Goal: Check status: Check status

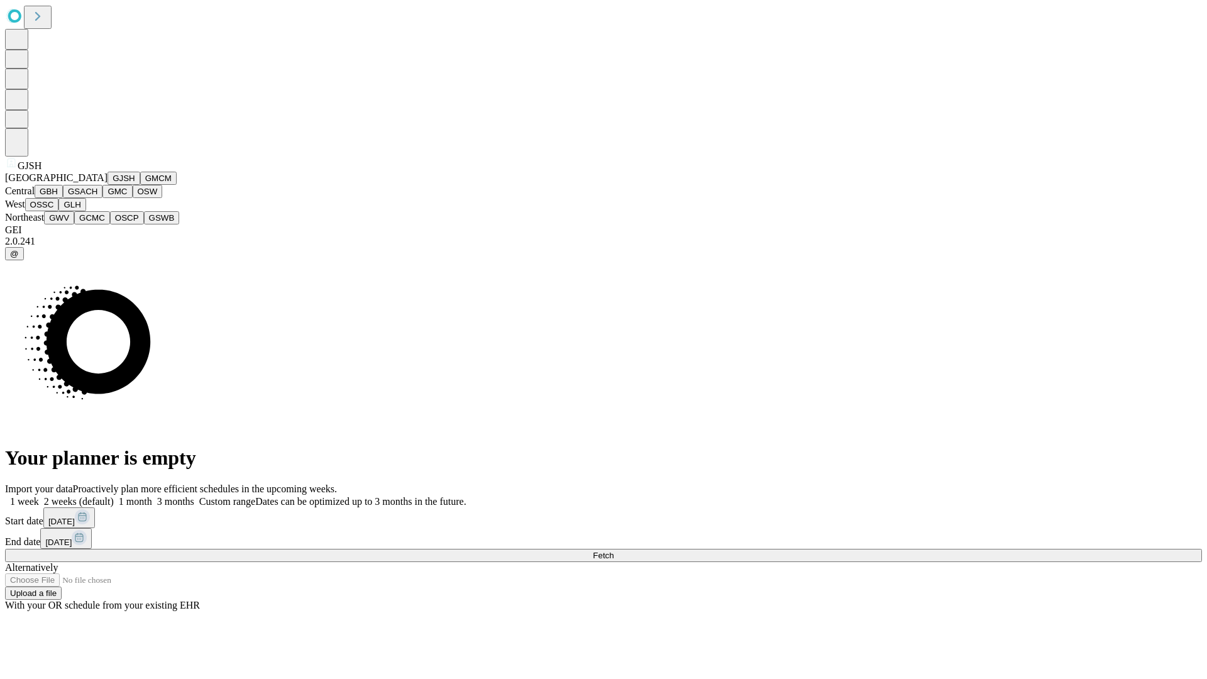
click at [107, 185] on button "GJSH" at bounding box center [123, 178] width 33 height 13
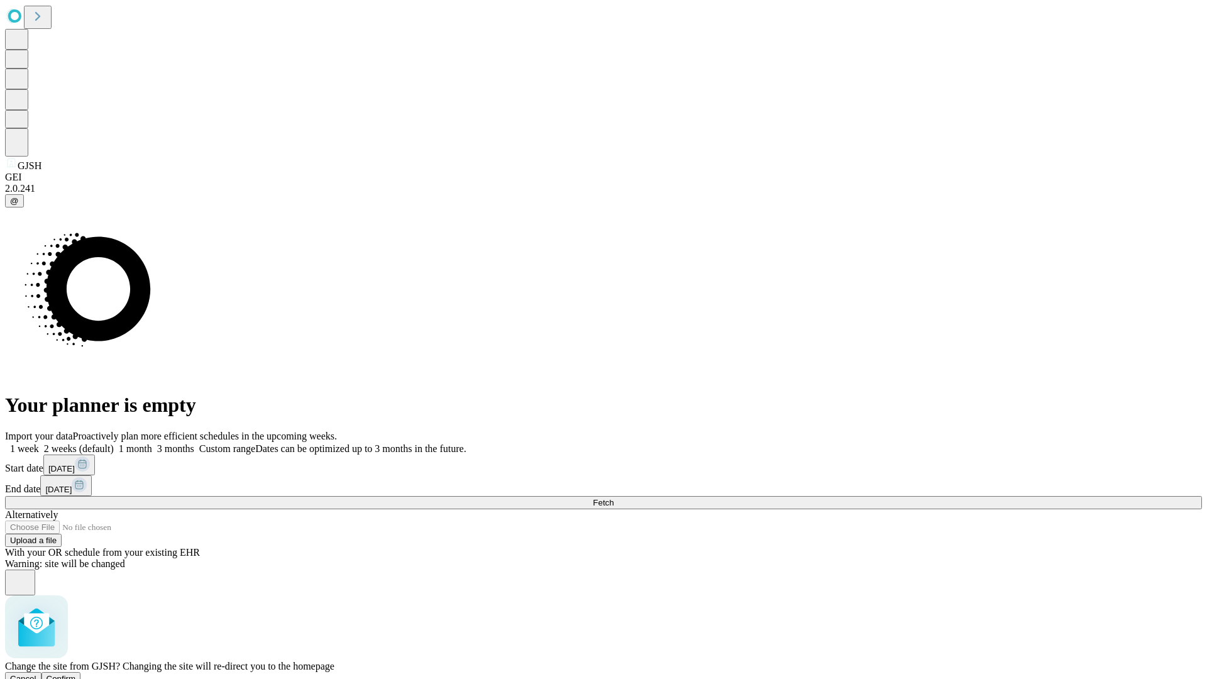
click at [76, 674] on span "Confirm" at bounding box center [62, 678] width 30 height 9
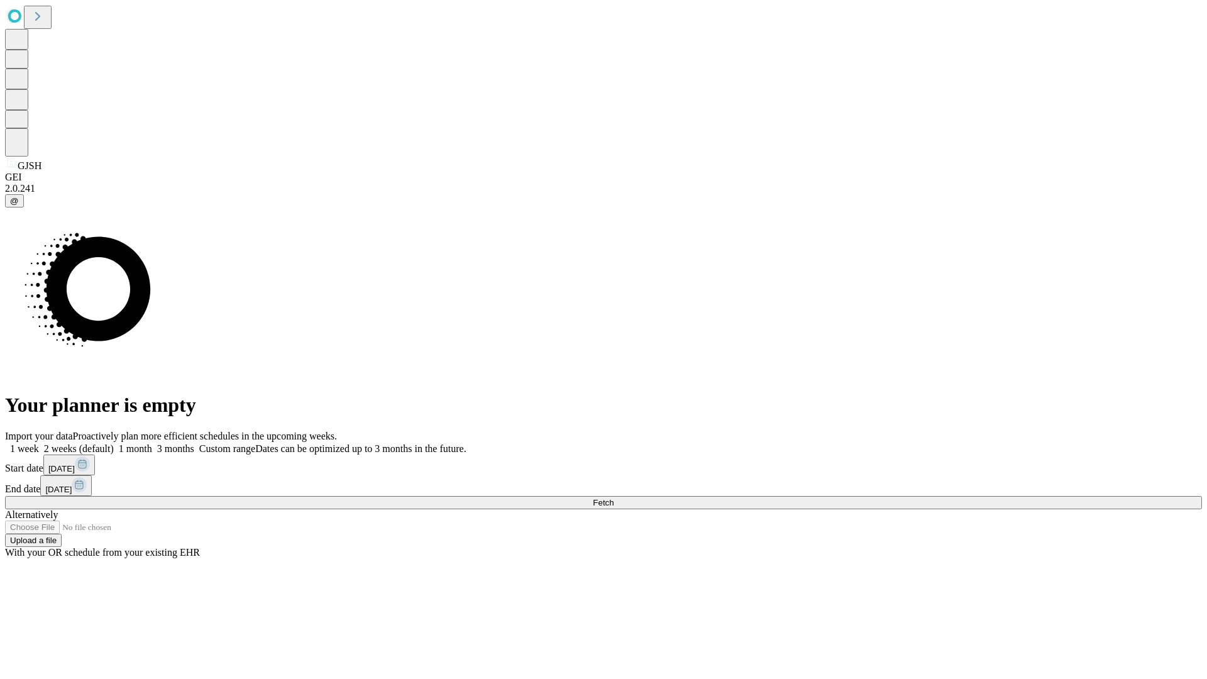
click at [152, 443] on label "1 month" at bounding box center [133, 448] width 38 height 11
click at [613, 498] on span "Fetch" at bounding box center [603, 502] width 21 height 9
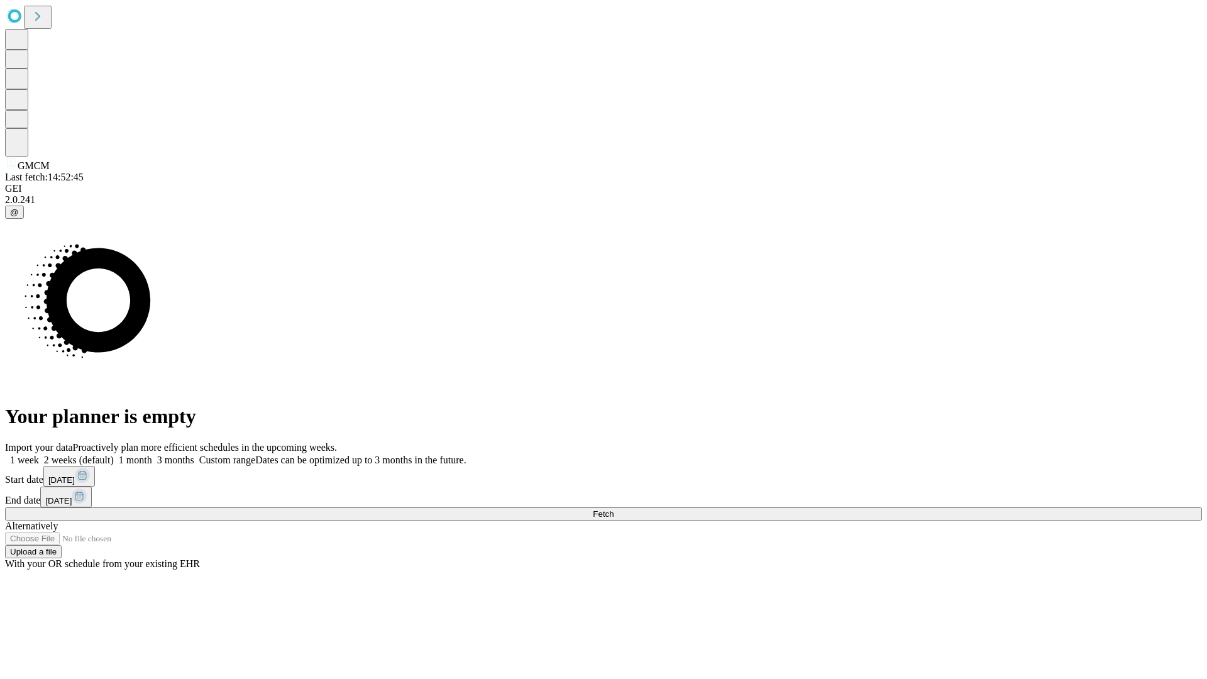
click at [152, 454] on label "1 month" at bounding box center [133, 459] width 38 height 11
click at [613, 509] on span "Fetch" at bounding box center [603, 513] width 21 height 9
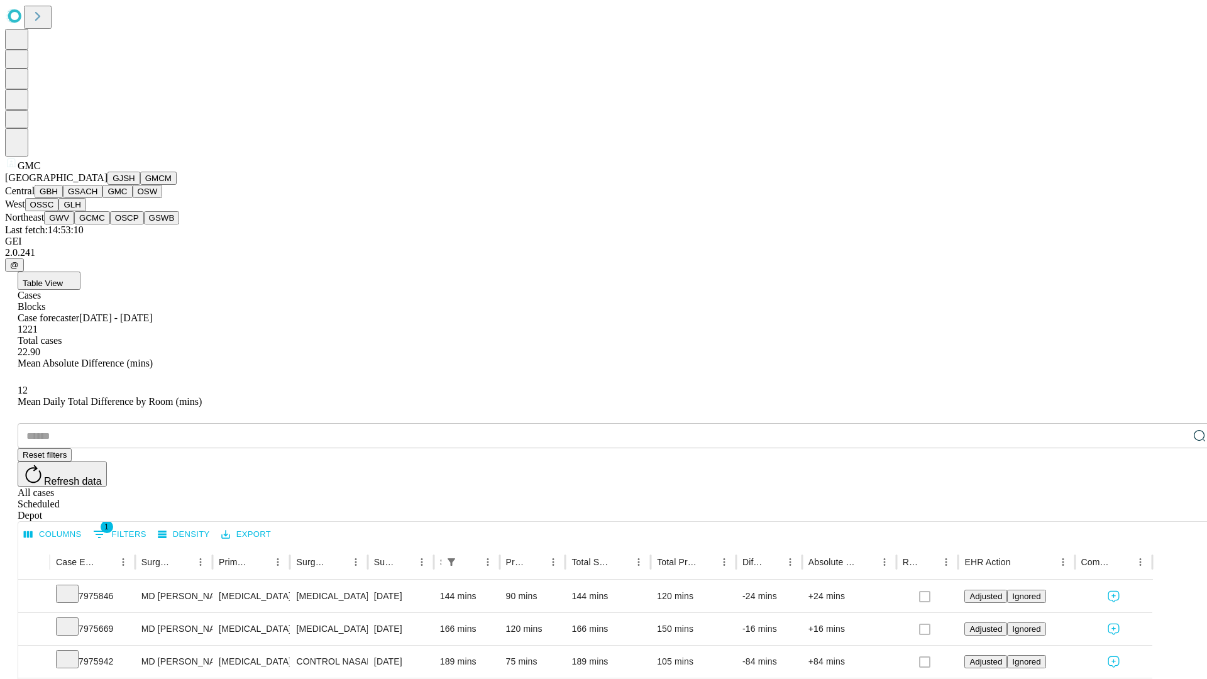
click at [133, 198] on button "OSW" at bounding box center [148, 191] width 30 height 13
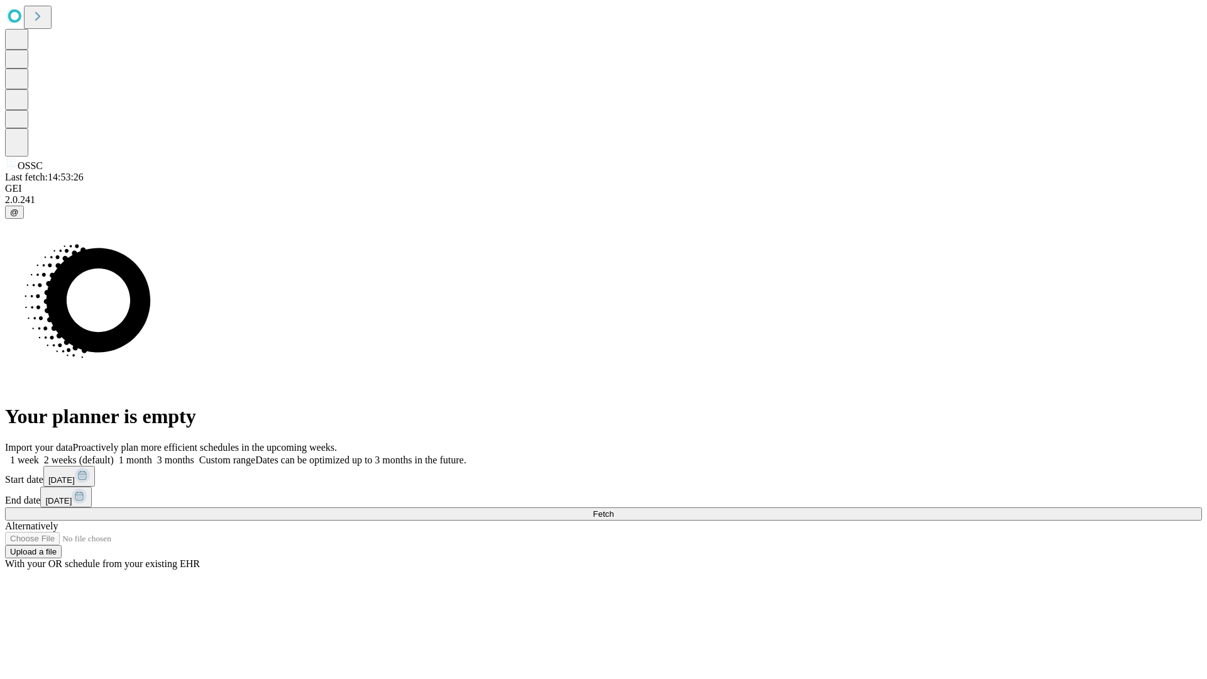
click at [152, 454] on label "1 month" at bounding box center [133, 459] width 38 height 11
click at [613, 509] on span "Fetch" at bounding box center [603, 513] width 21 height 9
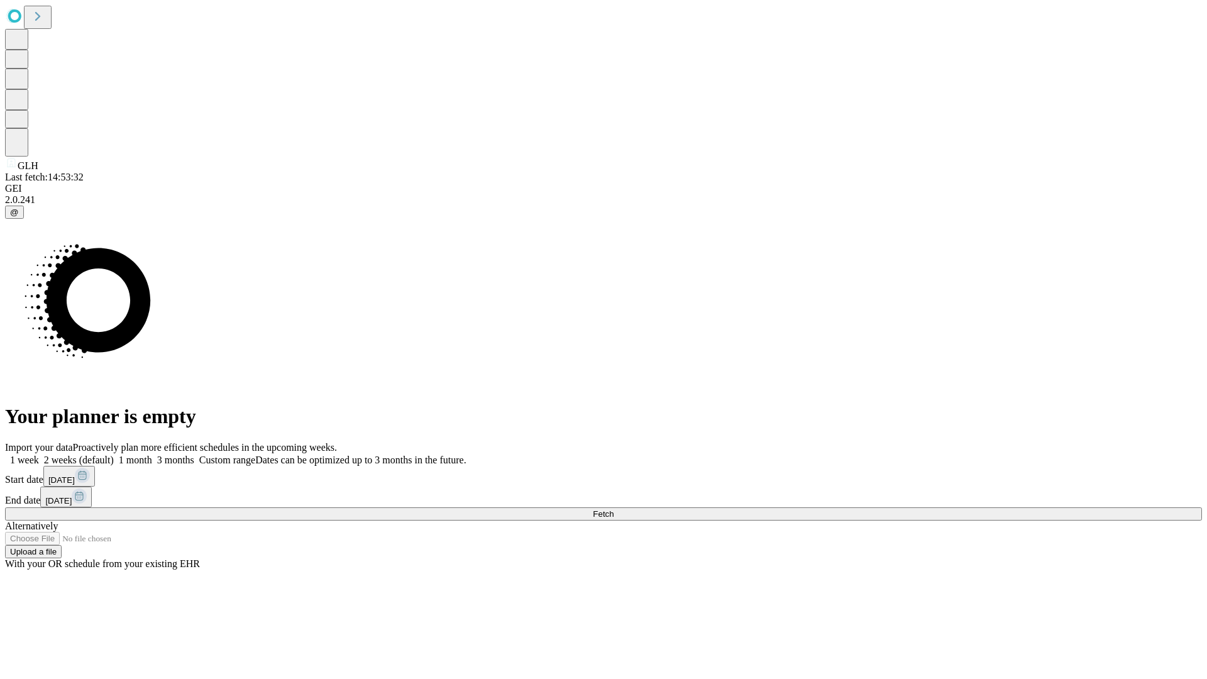
click at [152, 454] on label "1 month" at bounding box center [133, 459] width 38 height 11
click at [613, 509] on span "Fetch" at bounding box center [603, 513] width 21 height 9
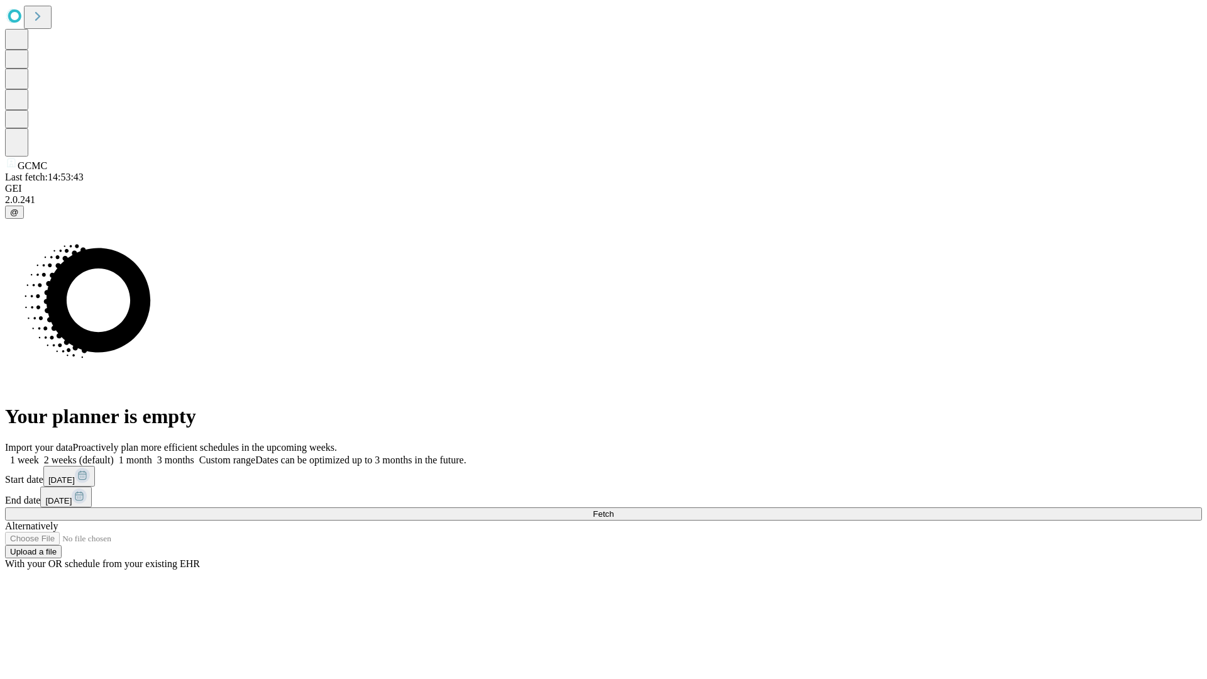
click at [152, 454] on label "1 month" at bounding box center [133, 459] width 38 height 11
click at [613, 509] on span "Fetch" at bounding box center [603, 513] width 21 height 9
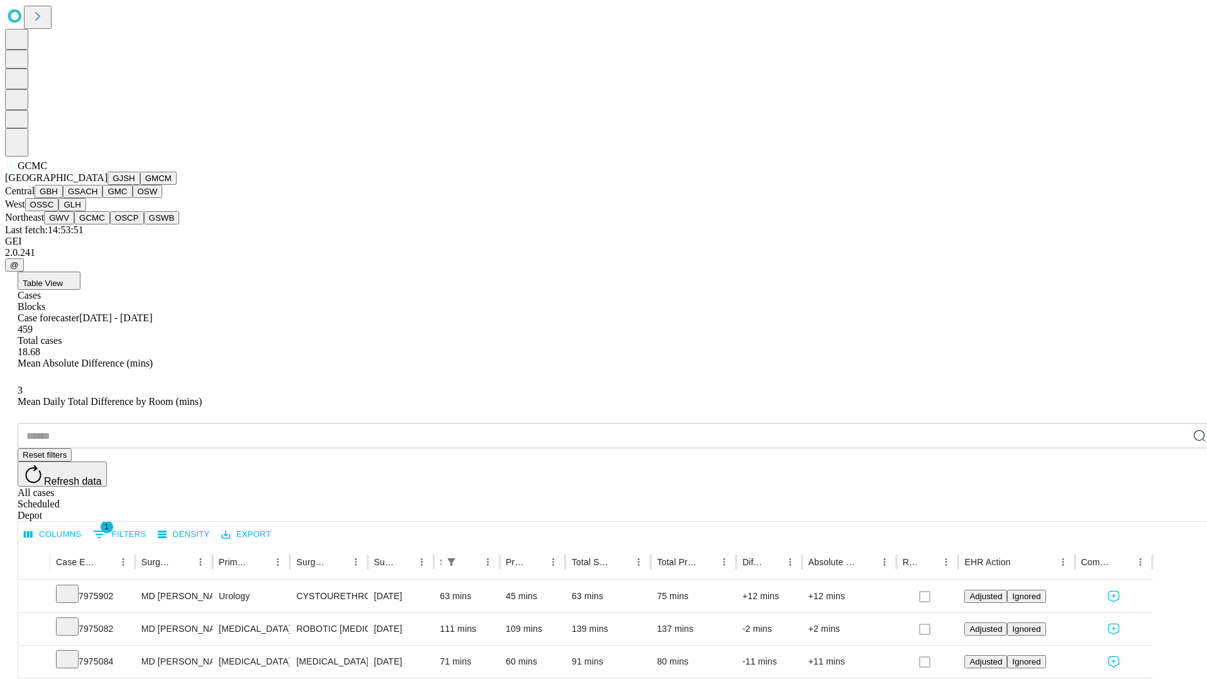
click at [110, 224] on button "OSCP" at bounding box center [127, 217] width 34 height 13
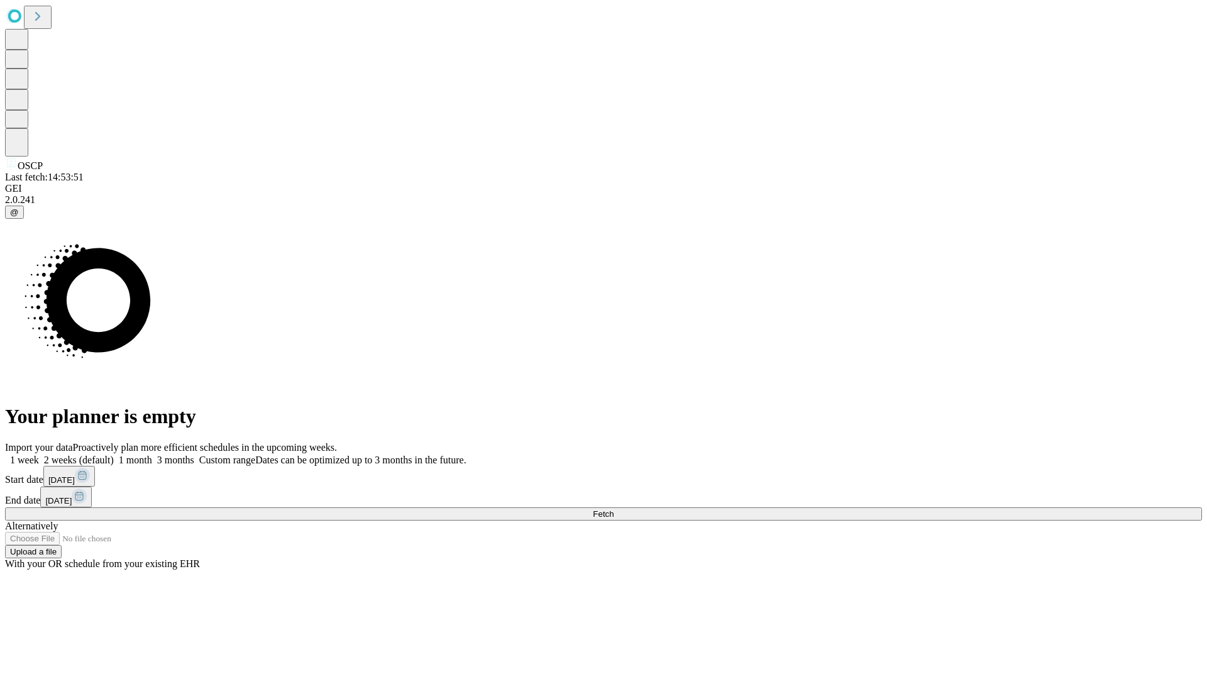
click at [613, 509] on span "Fetch" at bounding box center [603, 513] width 21 height 9
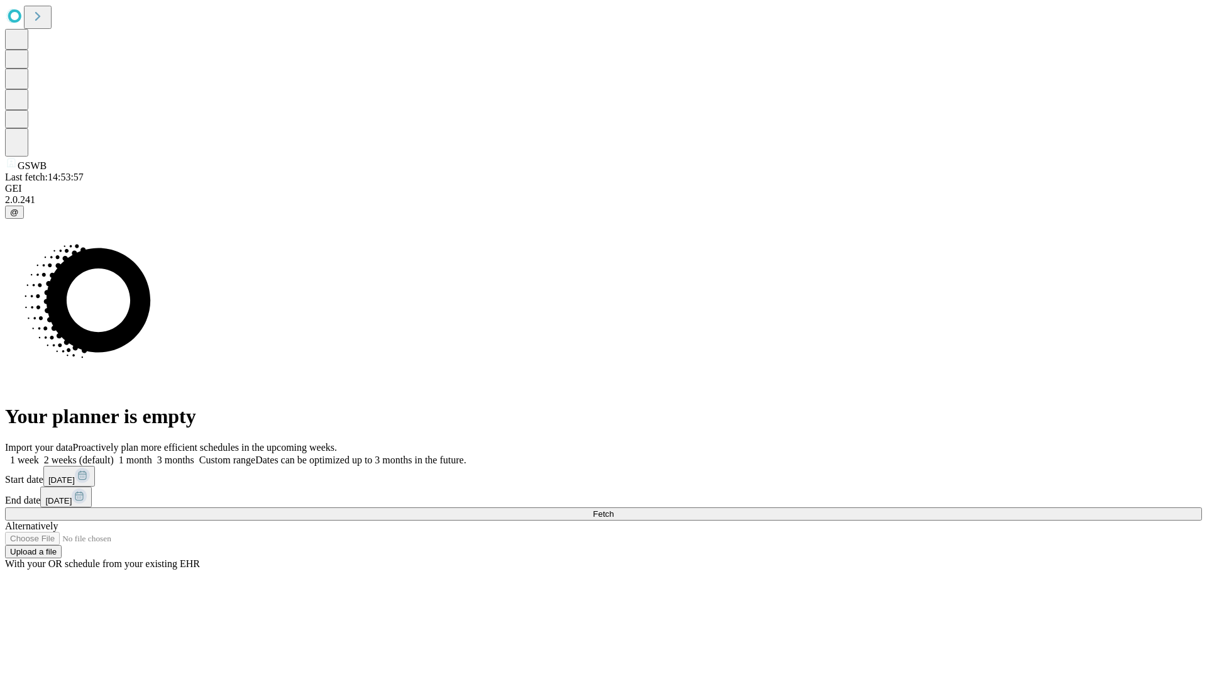
click at [152, 454] on label "1 month" at bounding box center [133, 459] width 38 height 11
click at [613, 509] on span "Fetch" at bounding box center [603, 513] width 21 height 9
